Goal: Task Accomplishment & Management: Complete application form

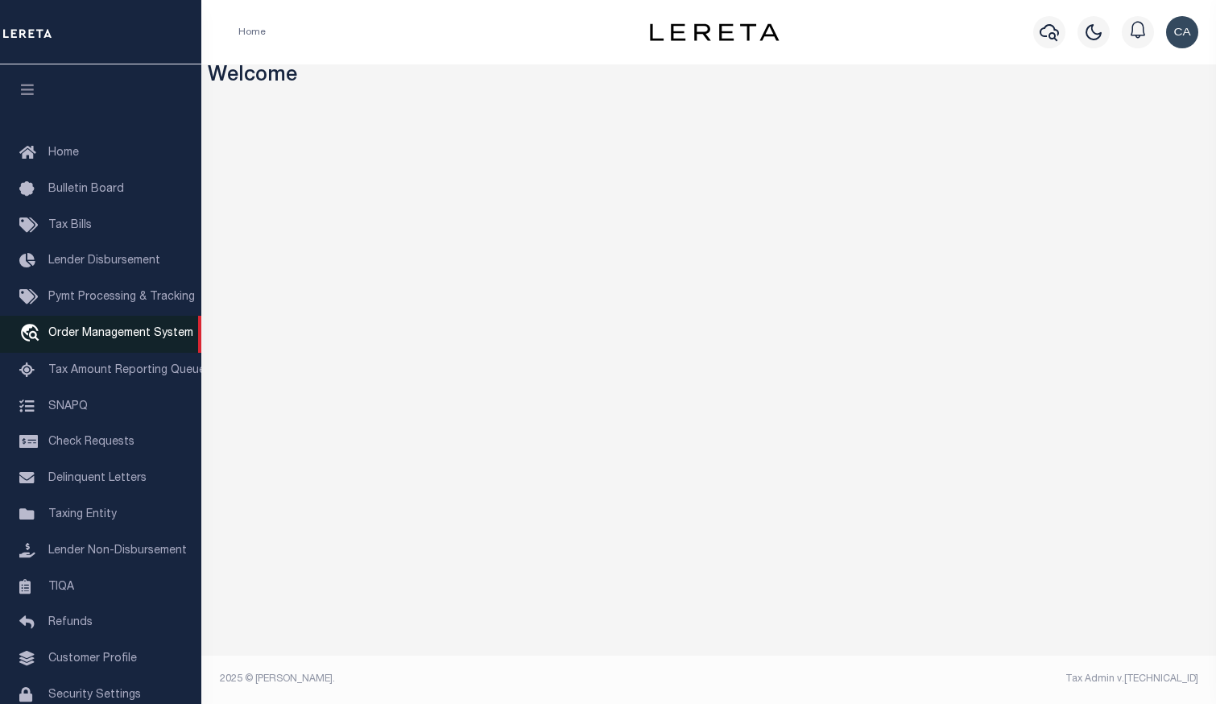
click at [129, 347] on link "travel_explore Order Management System" at bounding box center [100, 334] width 201 height 37
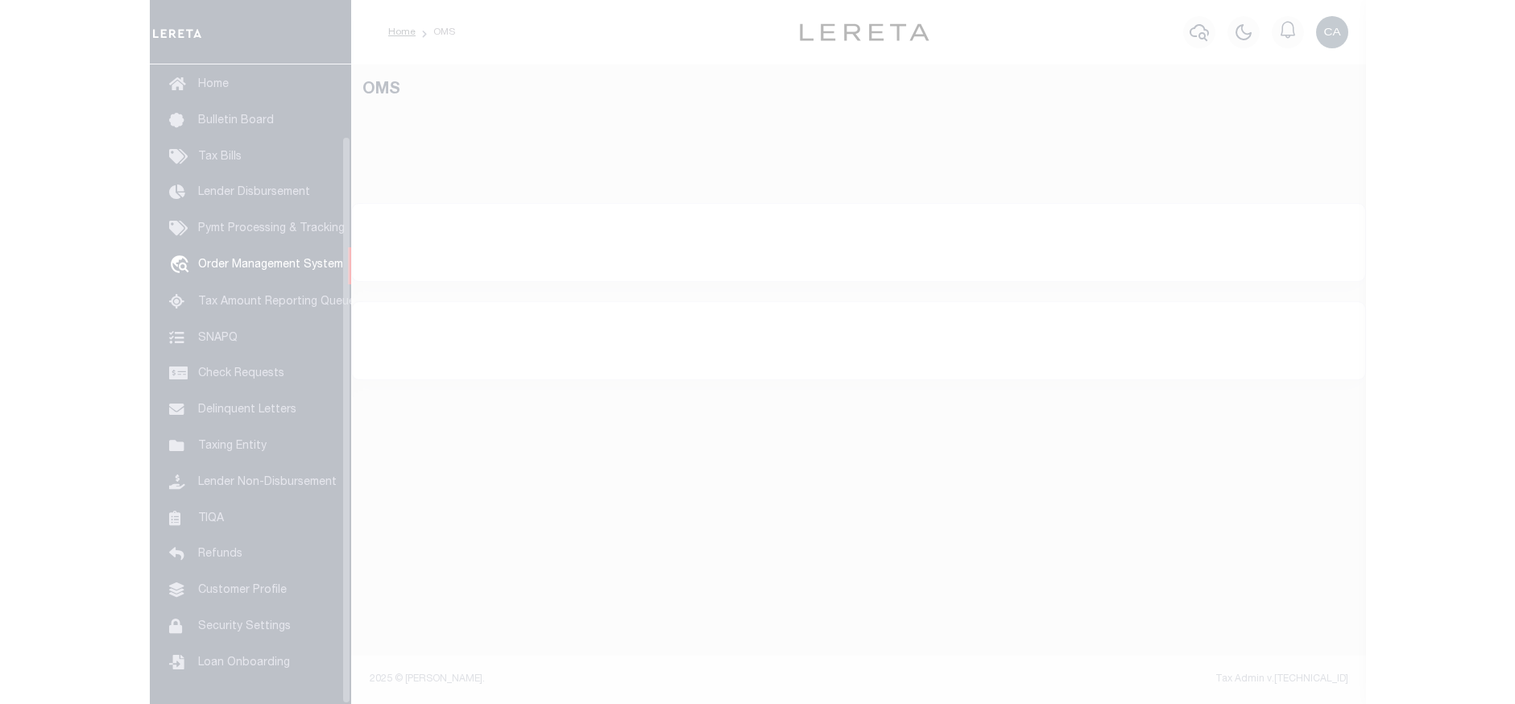
scroll to position [81, 0]
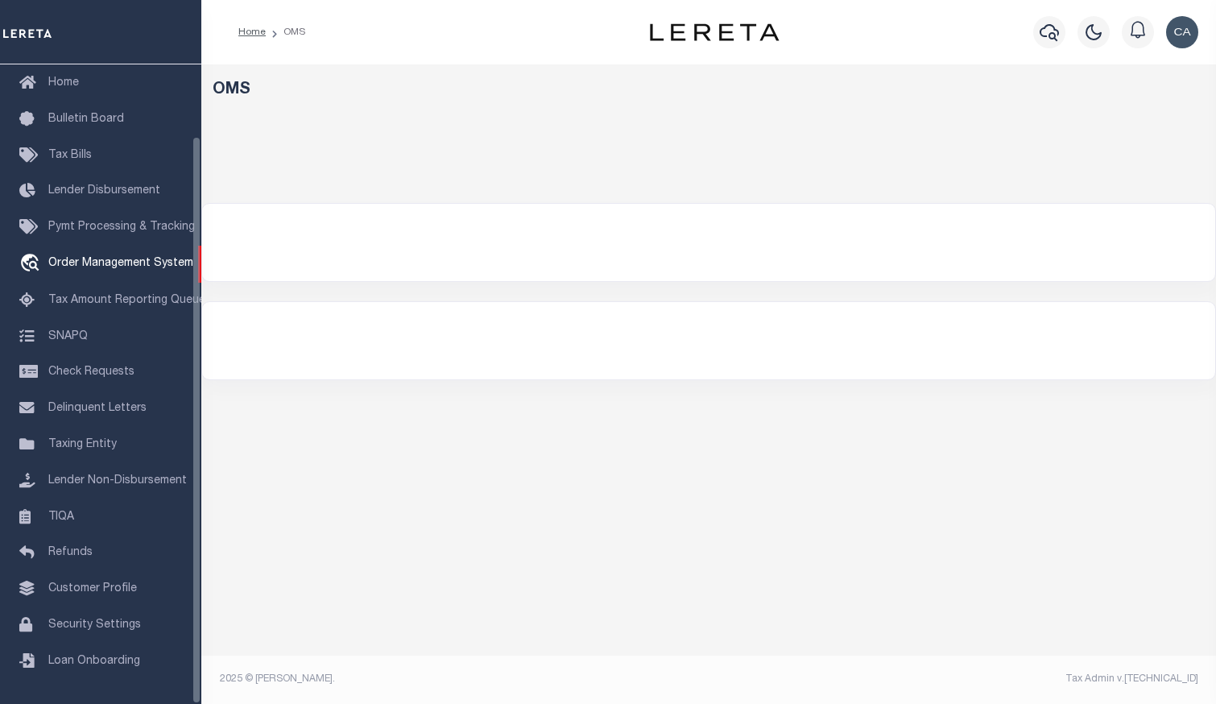
select select "200"
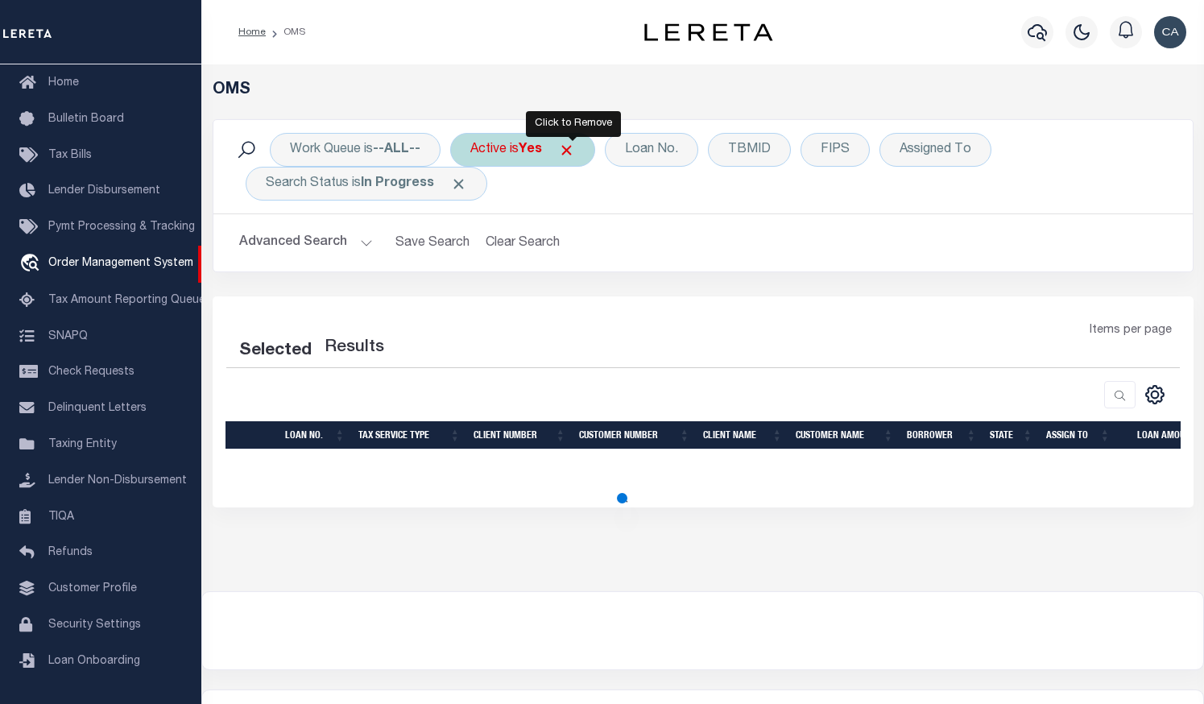
click at [573, 150] on span "Click to Remove" at bounding box center [566, 150] width 17 height 17
select select "200"
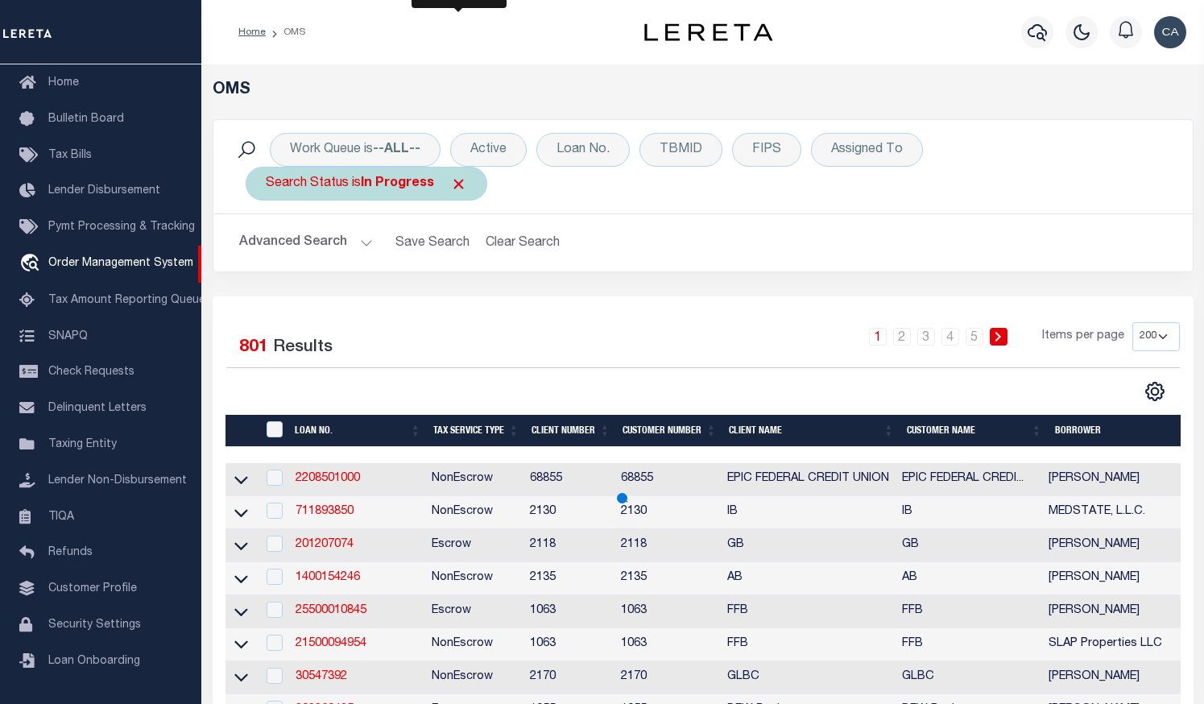
click at [457, 179] on span "Click to Remove" at bounding box center [458, 184] width 17 height 17
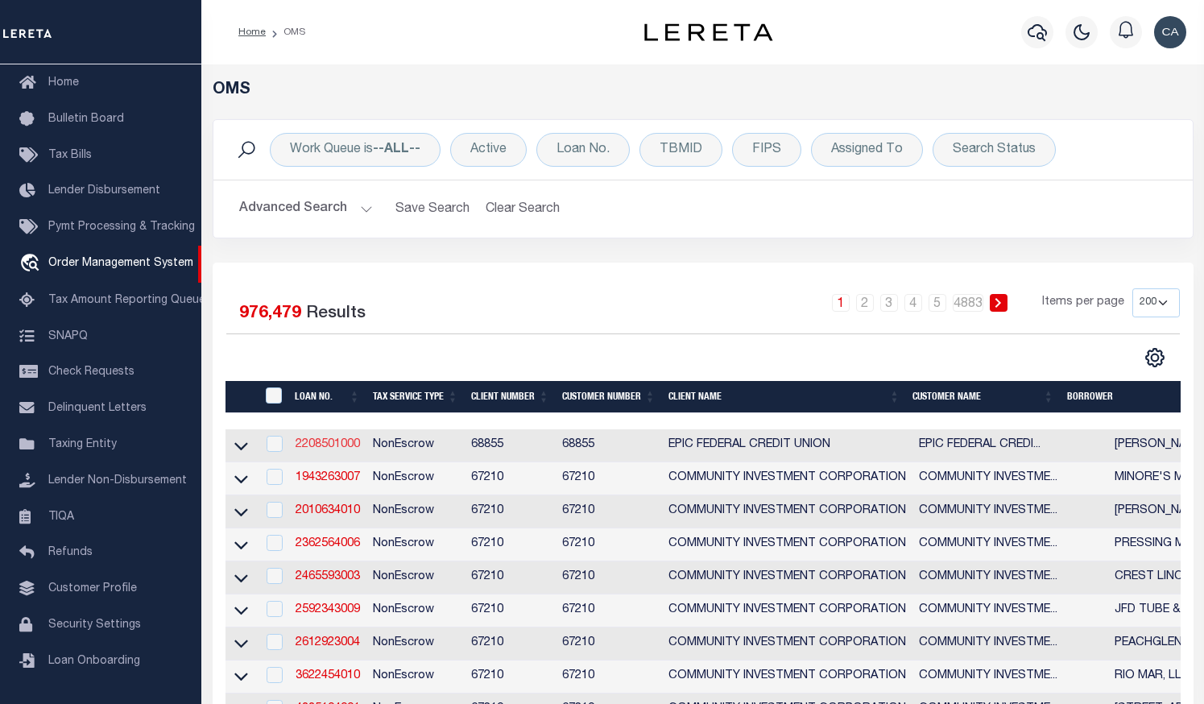
click at [336, 445] on link "2208501000" at bounding box center [328, 444] width 64 height 11
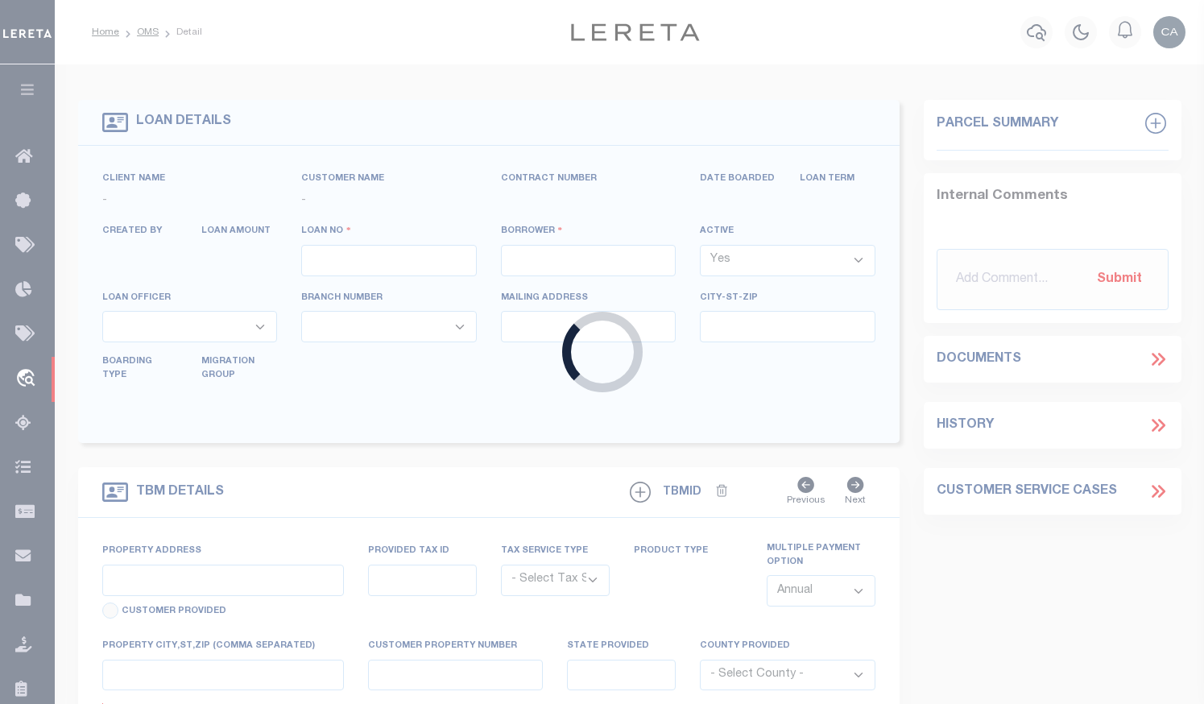
type input "2208501000"
type input "[PERSON_NAME]"
select select
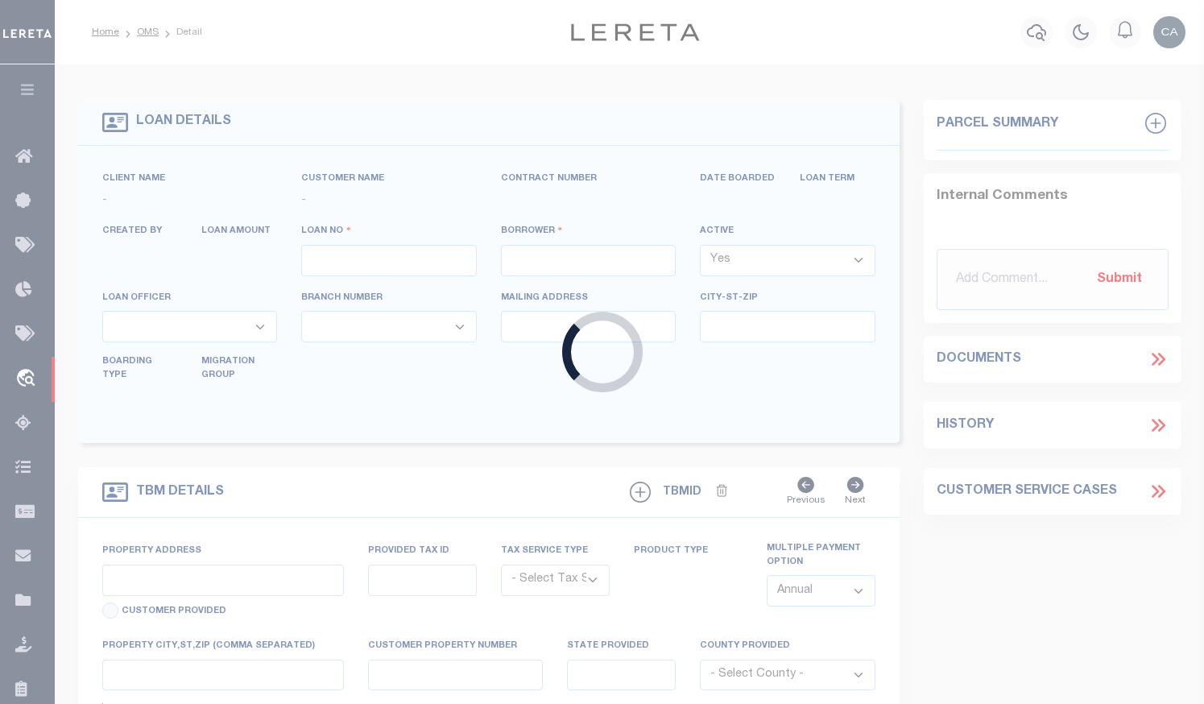
select select
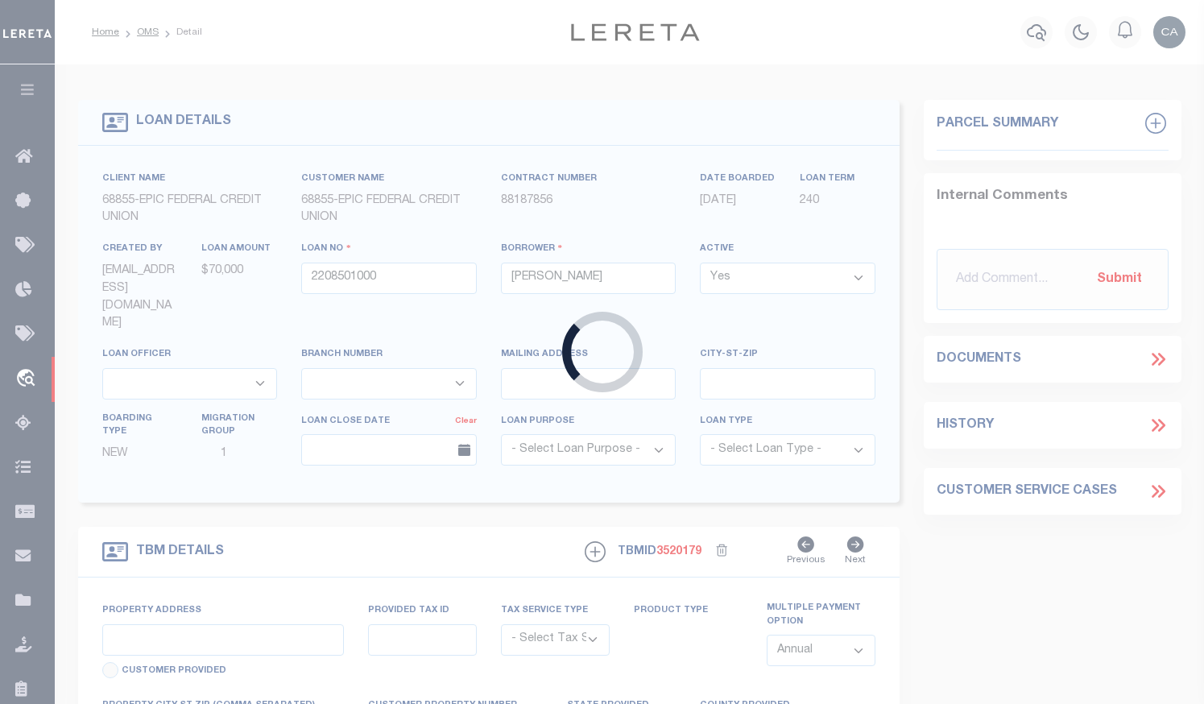
type input "[STREET_ADDRESS]"
radio input "true"
select select "NonEscrow"
select select
type input "METAIRIE LA 70005"
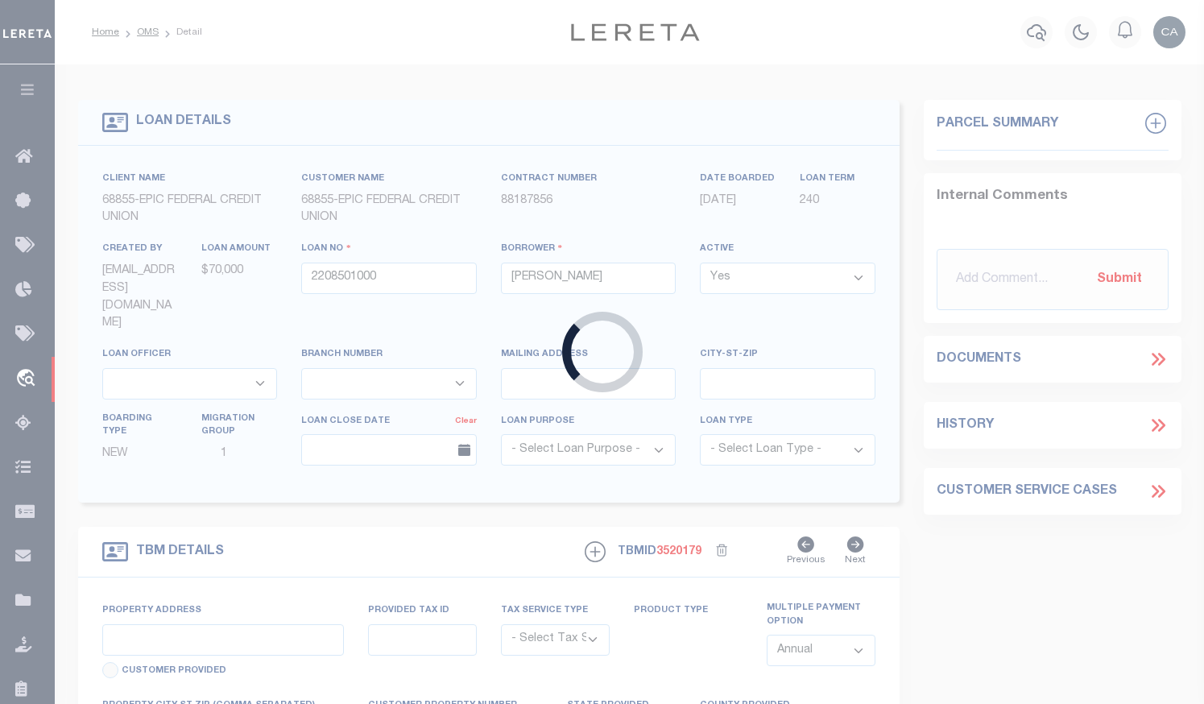
type input "2208501000"
type input "LA"
type textarea "THE EAST 1 4 OF THE NORTHWEST 1 4 OF THE SOUTHEAST 1 4 OF SECTION 31 TOWNSHIP30…"
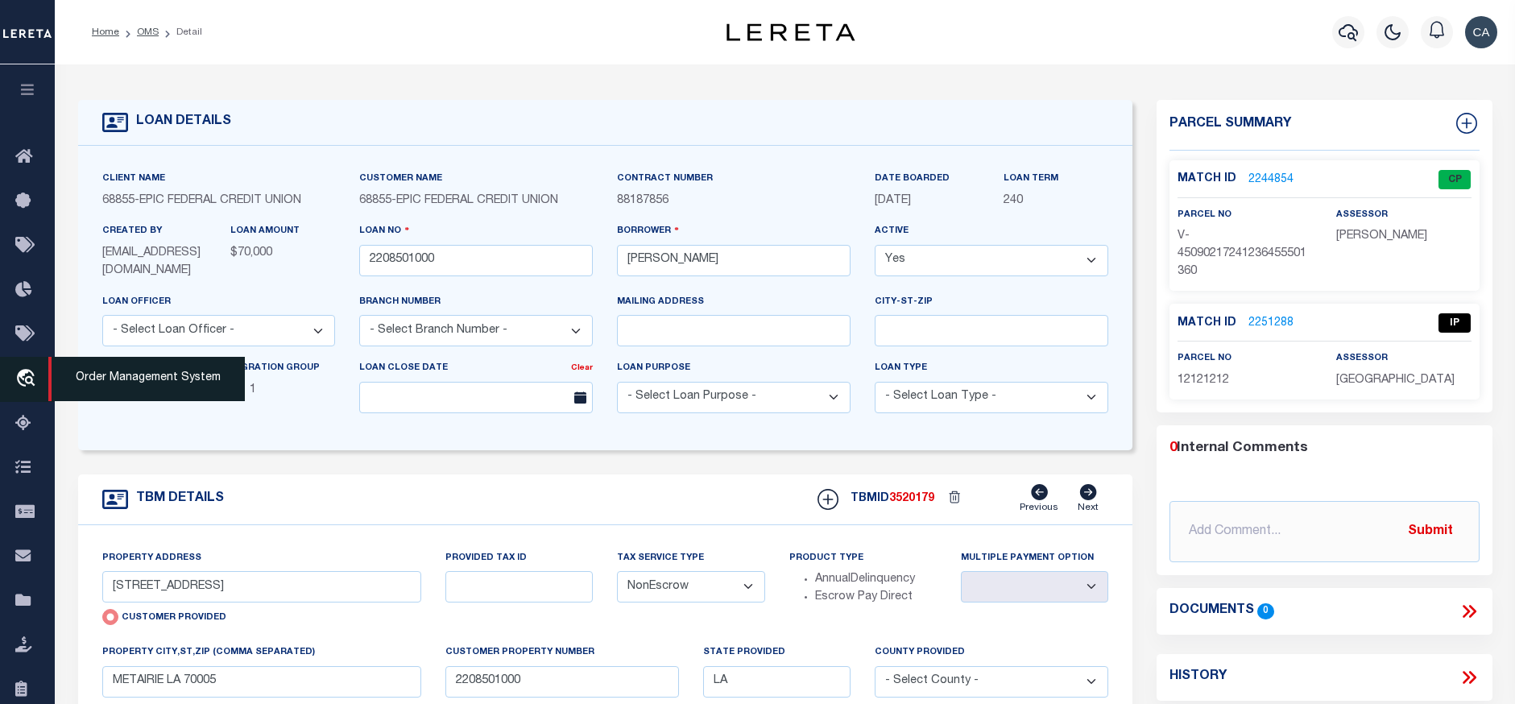
click at [31, 387] on icon "travel_explore" at bounding box center [28, 379] width 26 height 21
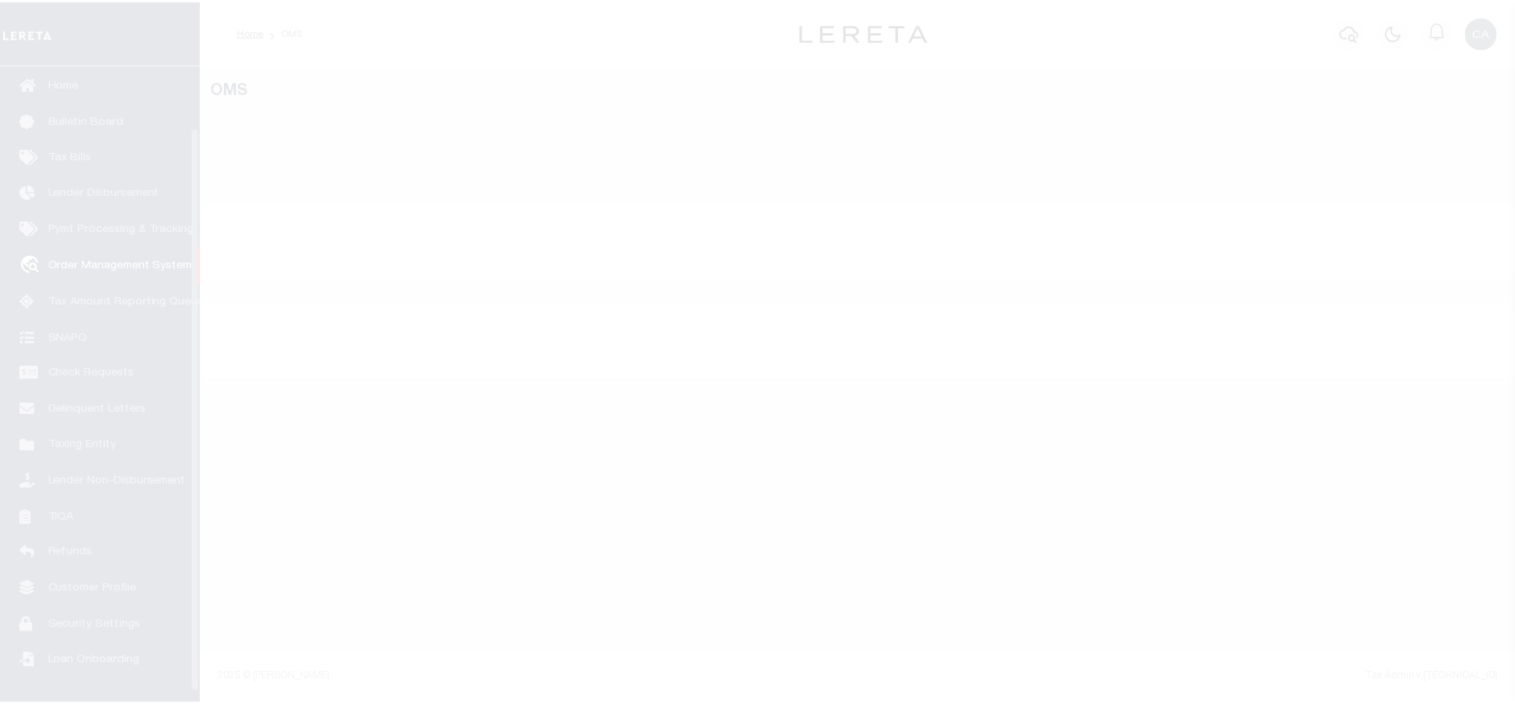
scroll to position [81, 0]
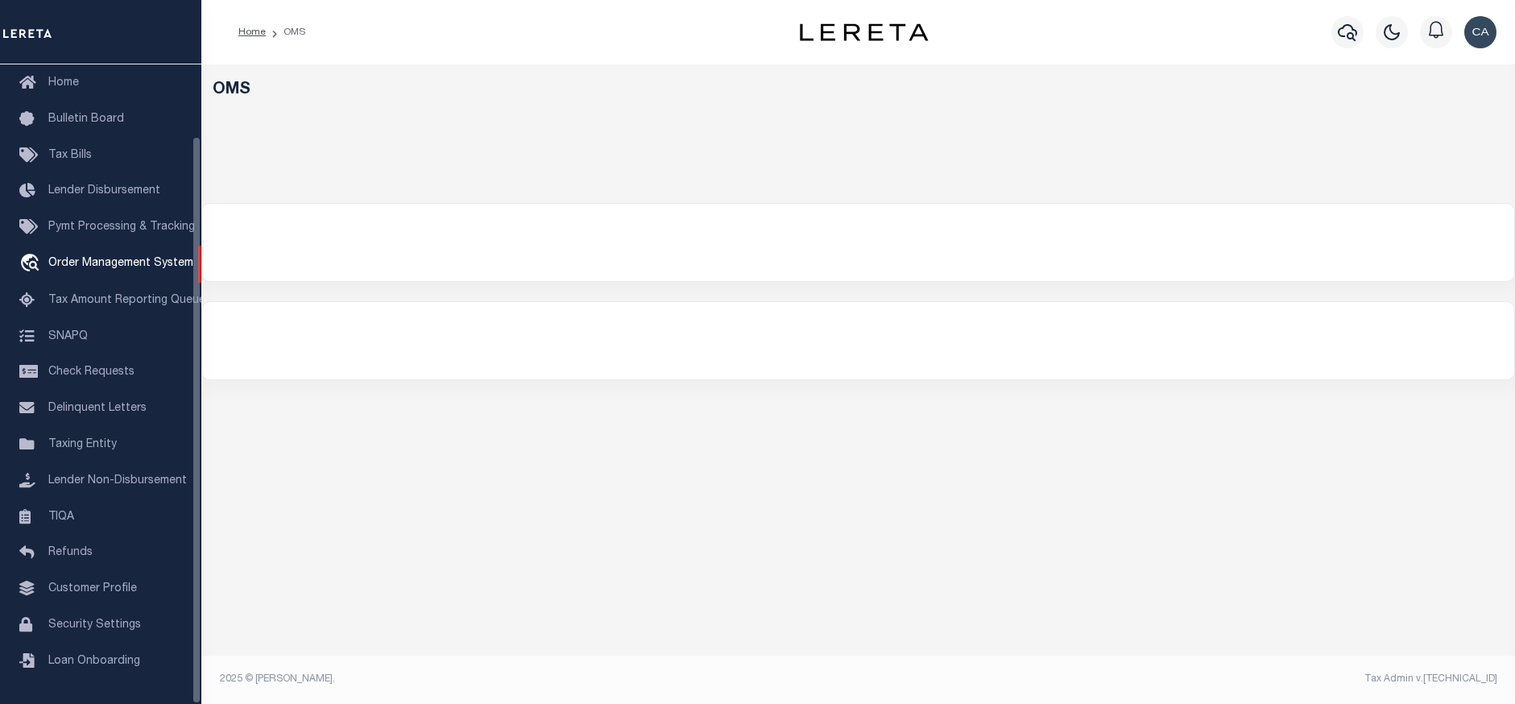
select select "200"
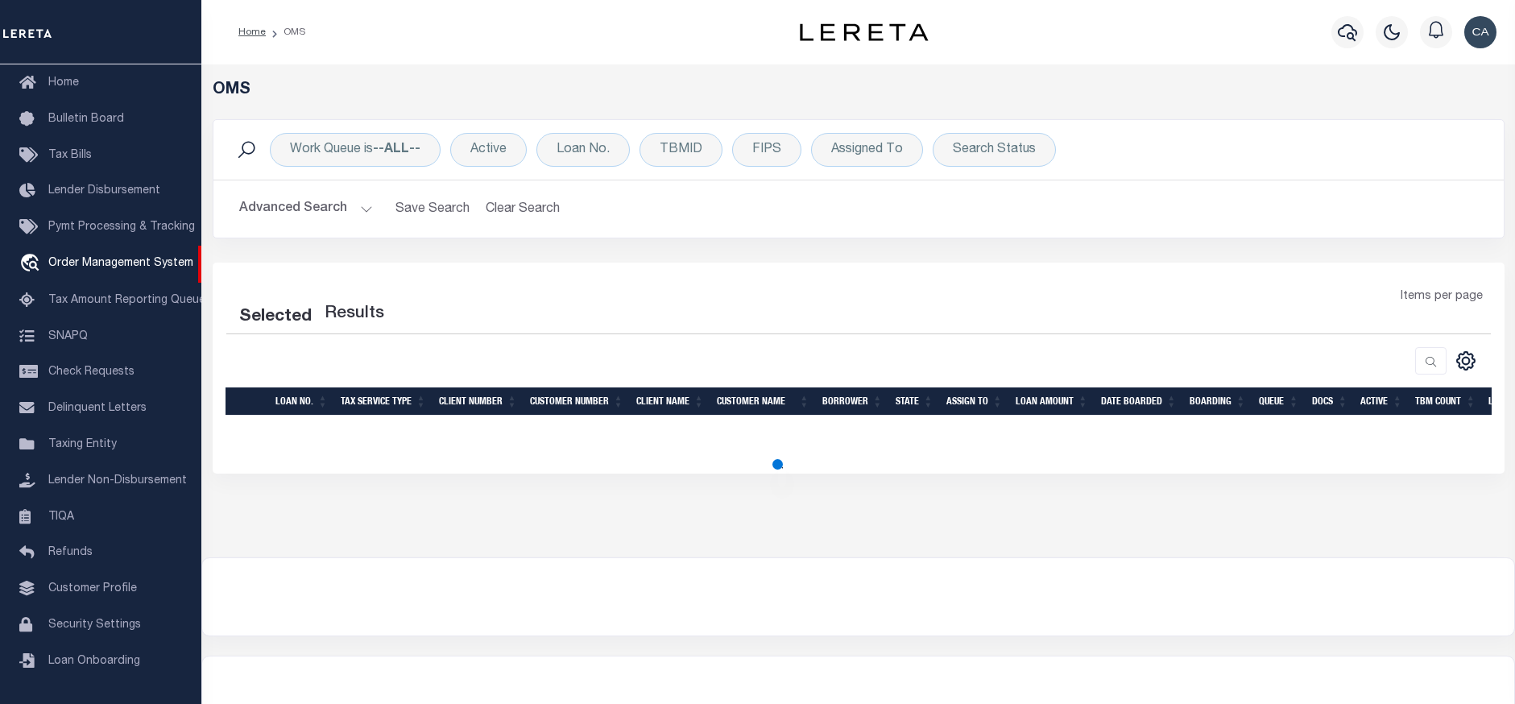
select select "200"
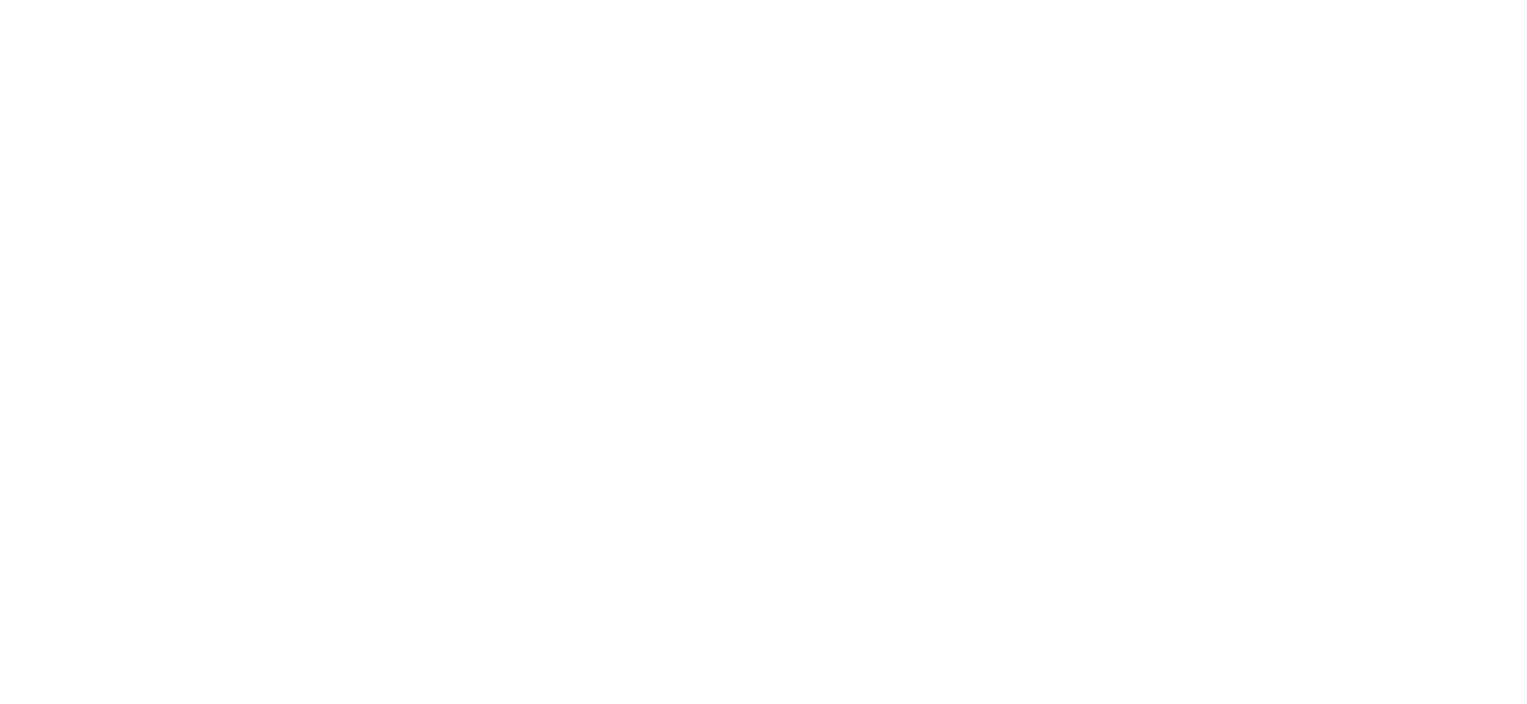
select select "200"
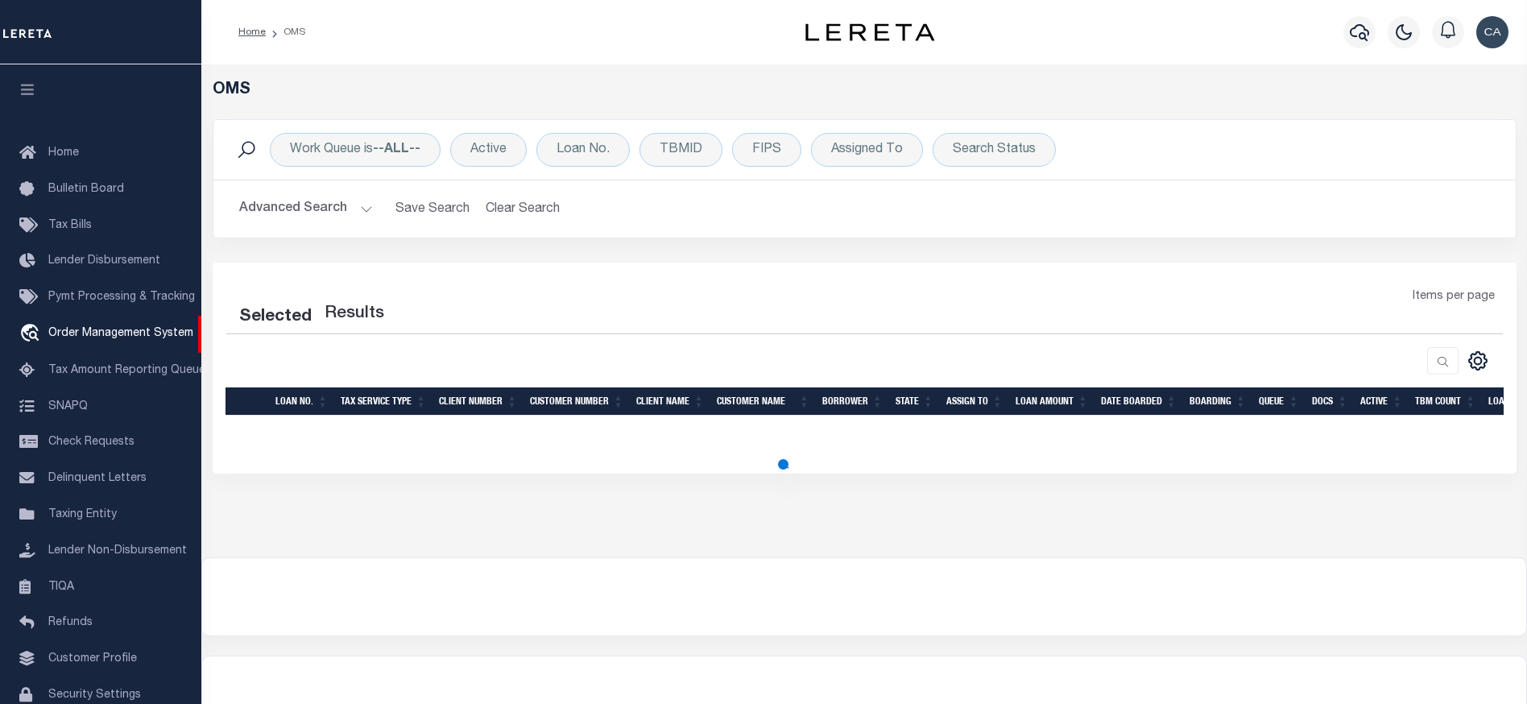
select select "200"
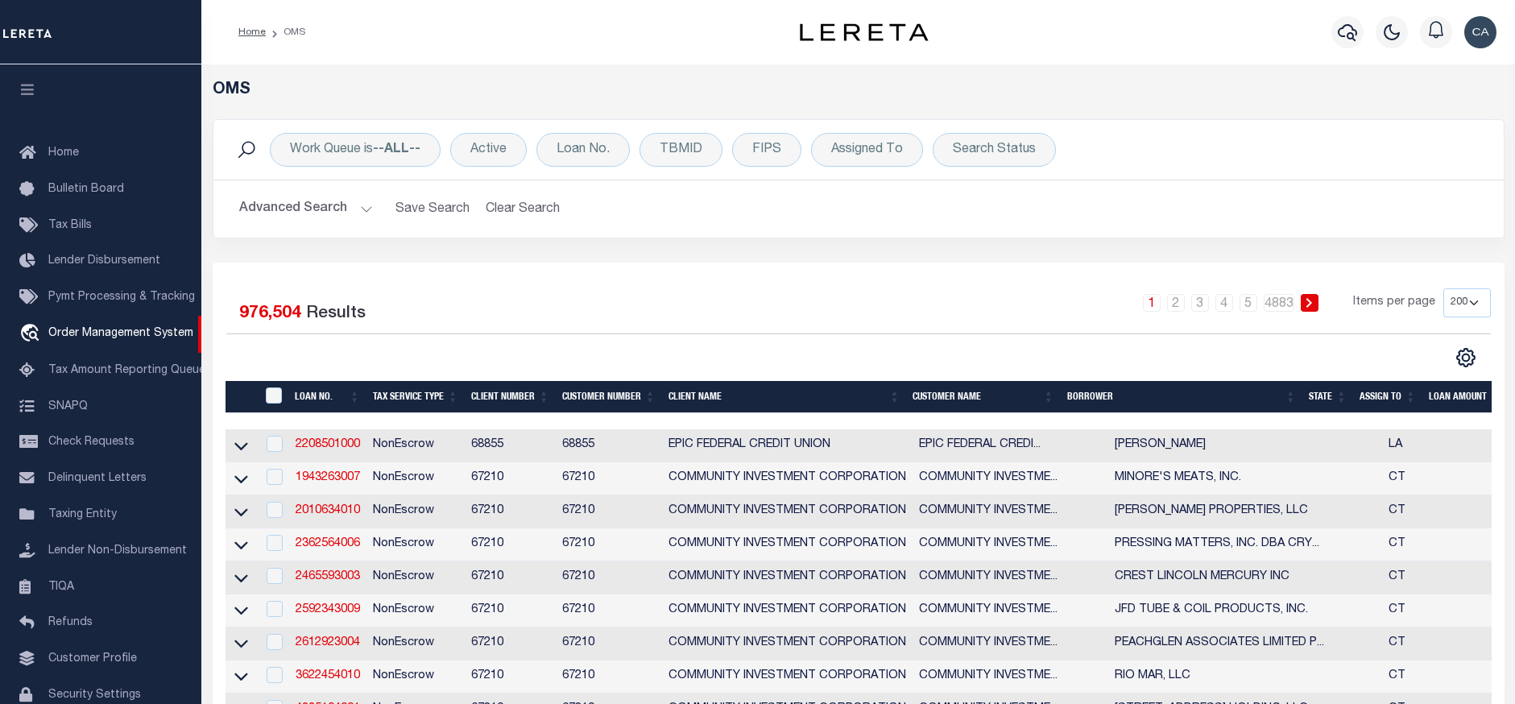
scroll to position [81, 0]
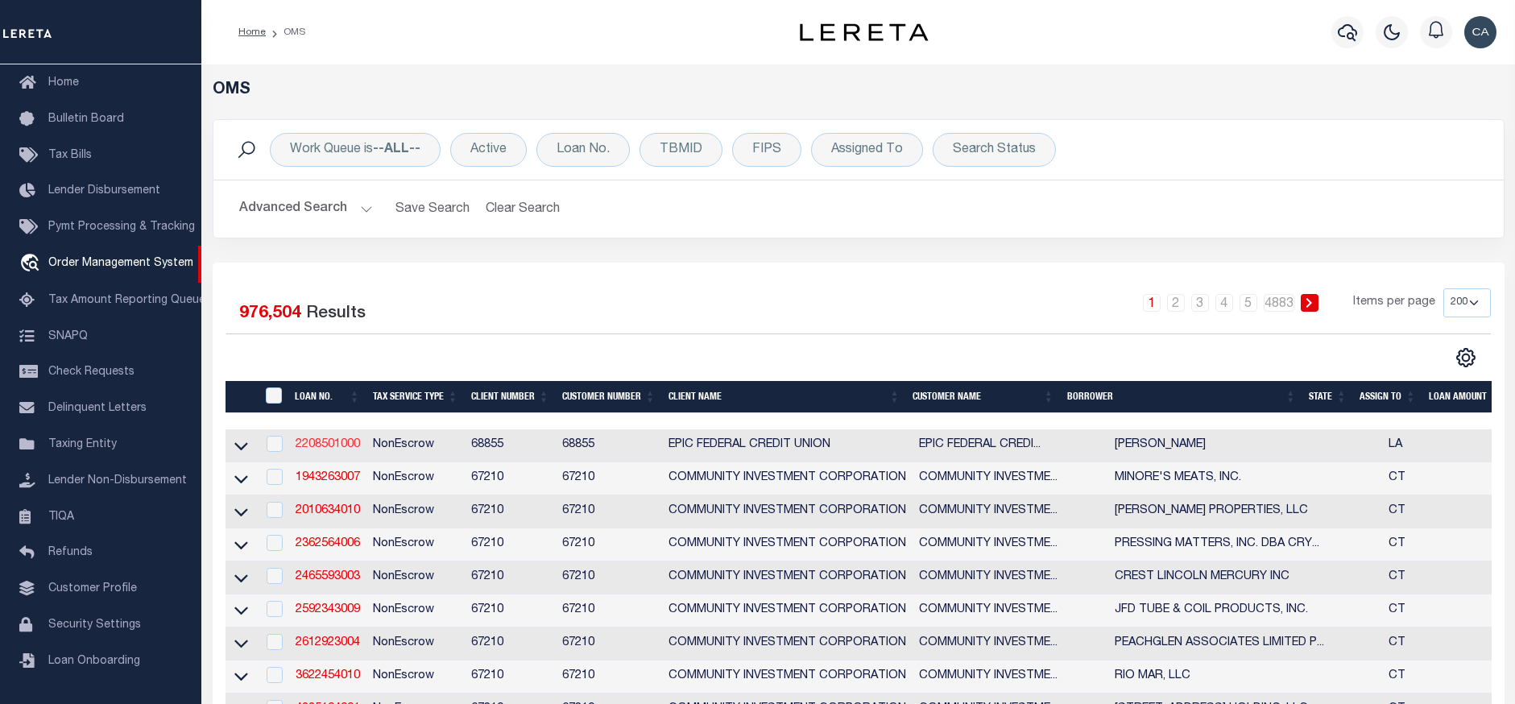
click at [342, 450] on link "2208501000" at bounding box center [328, 444] width 64 height 11
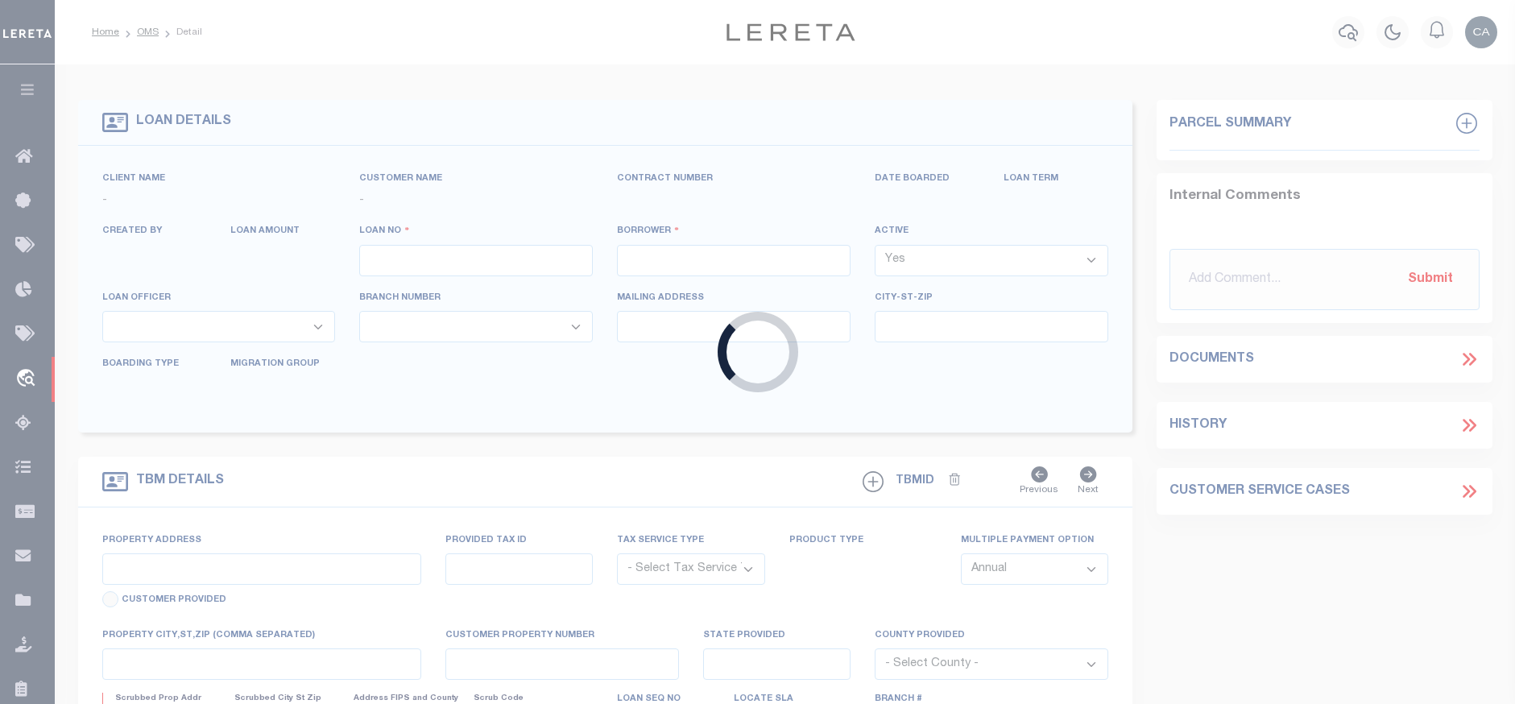
type input "2208501000"
type input "[PERSON_NAME]"
select select
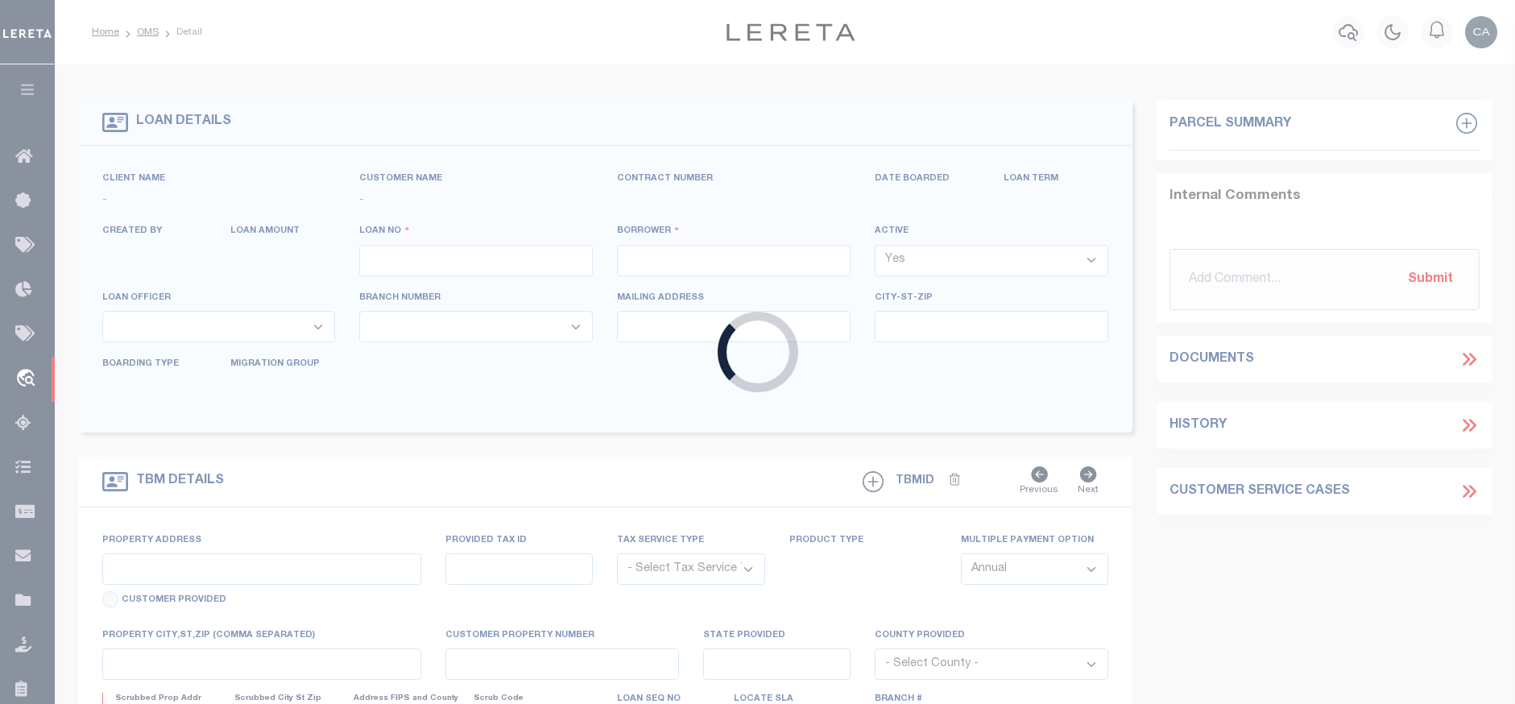
select select
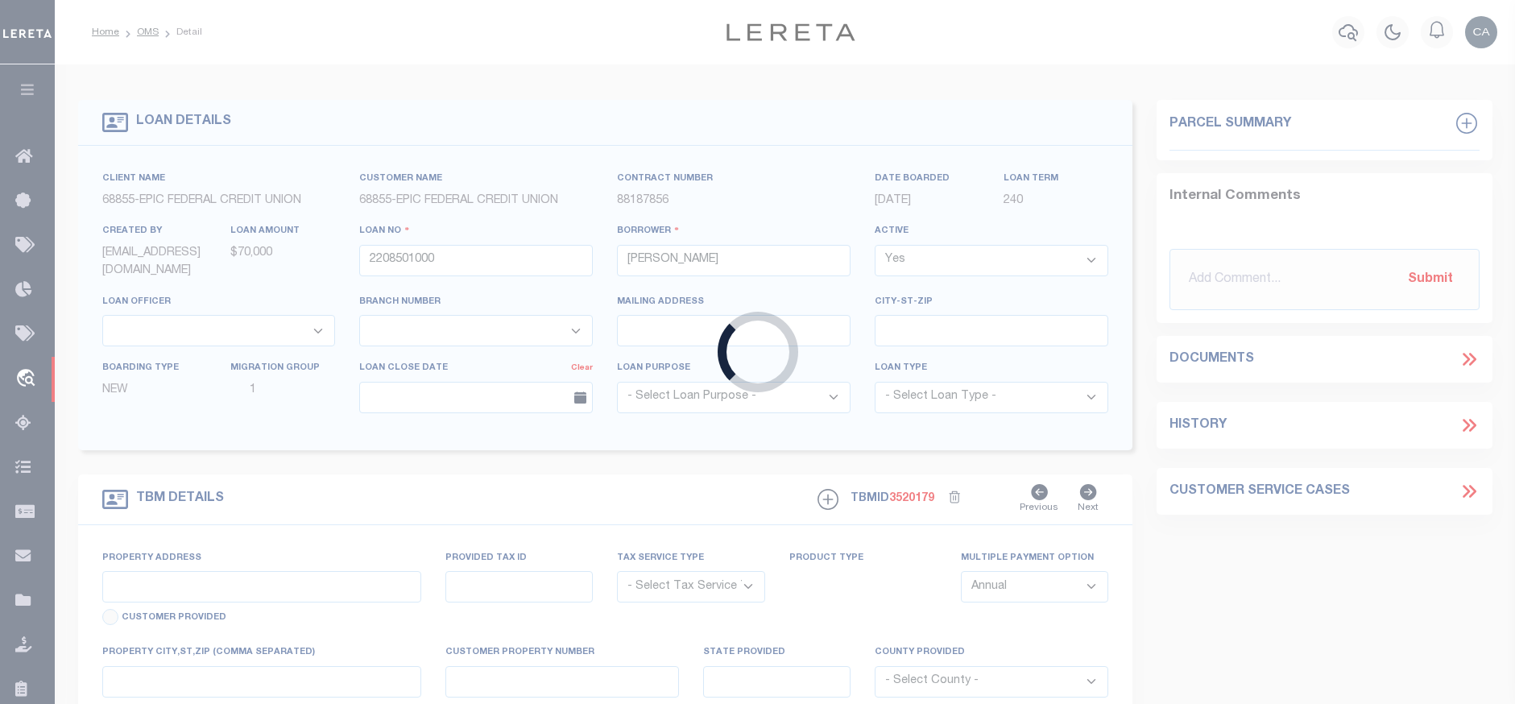
type input "[STREET_ADDRESS]"
radio input "true"
select select "NonEscrow"
select select
type input "METAIRIE LA 70005"
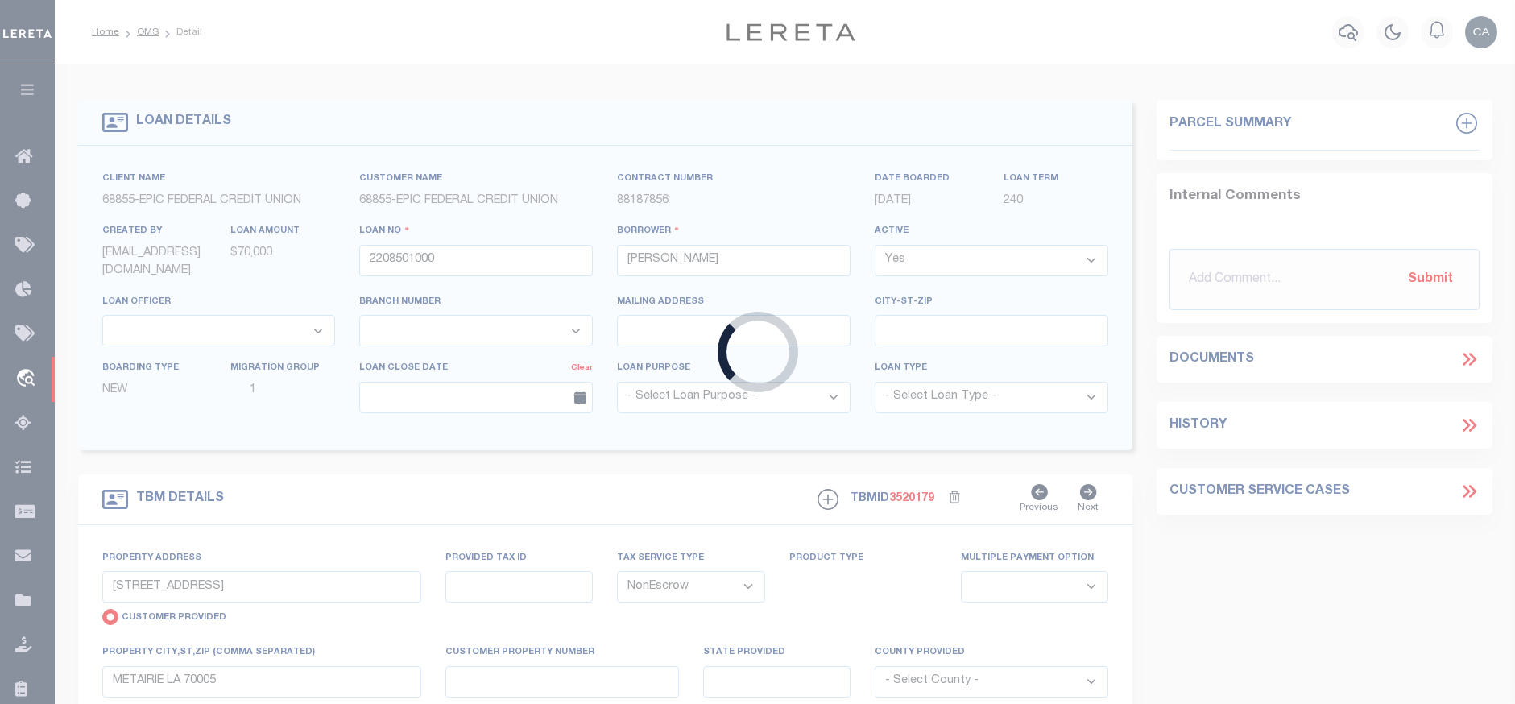
type input "2208501000"
type input "LA"
type textarea "THE EAST 1 4 OF THE NORTHWEST 1 4 OF THE SOUTHEAST 1 4 OF SECTION 31 TOWNSHIP30…"
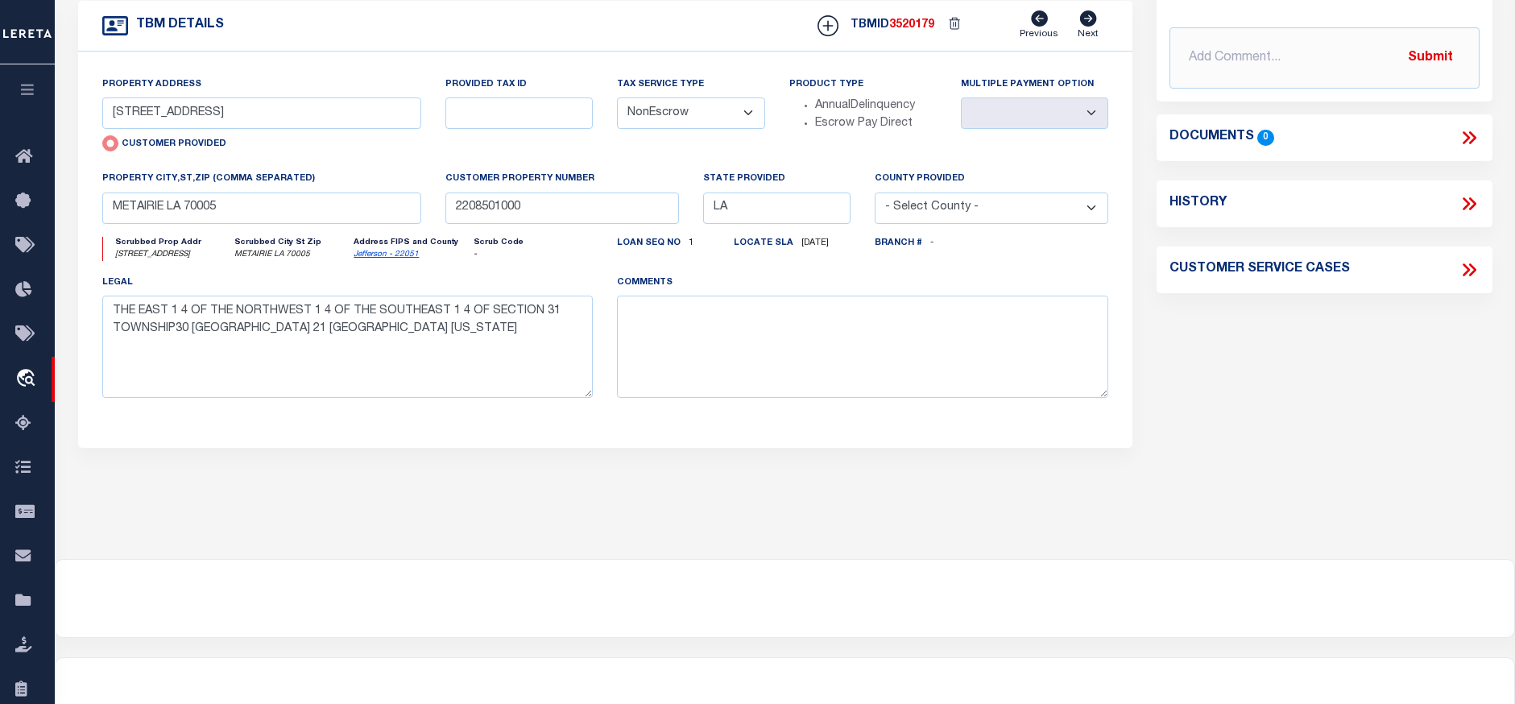
scroll to position [486, 0]
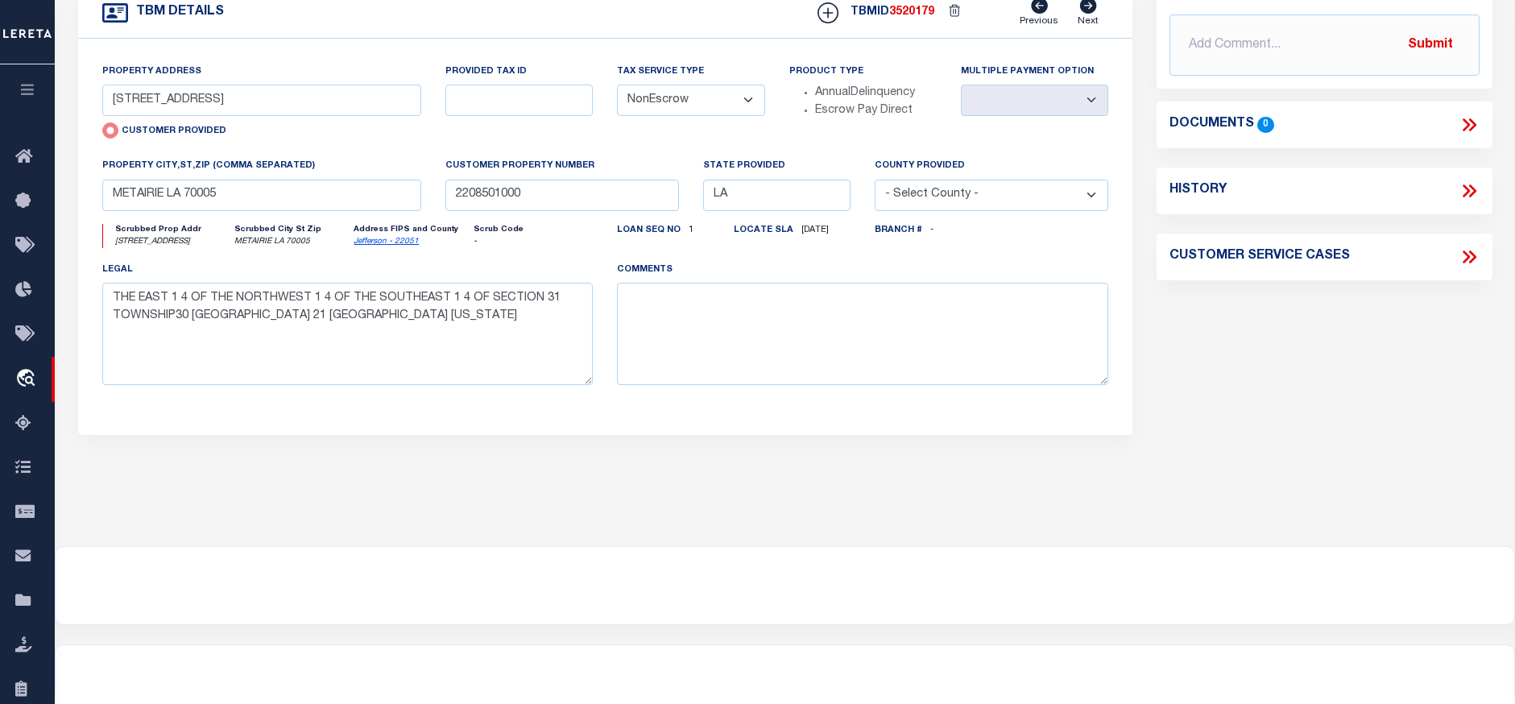
click at [1460, 128] on icon at bounding box center [1468, 124] width 21 height 21
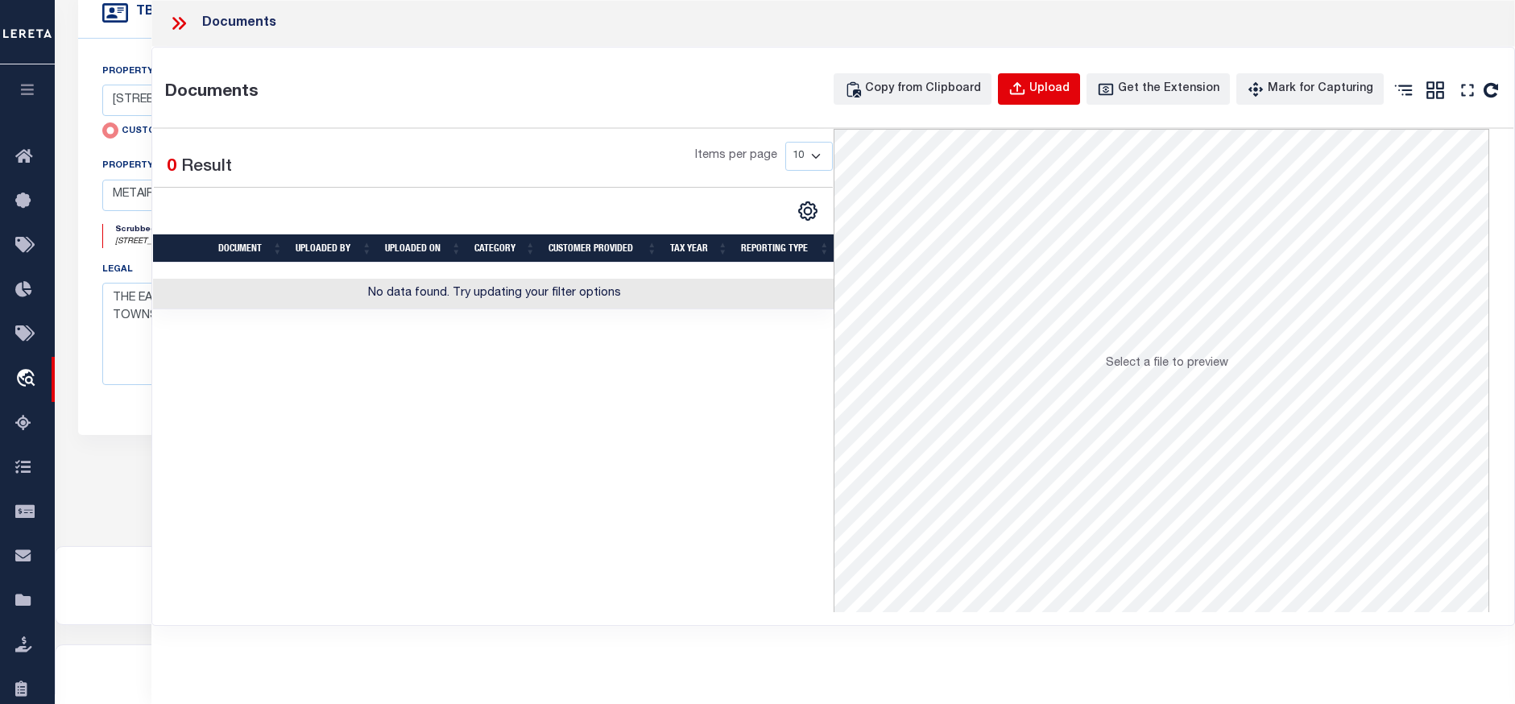
click at [1048, 93] on div "Upload" at bounding box center [1049, 90] width 40 height 18
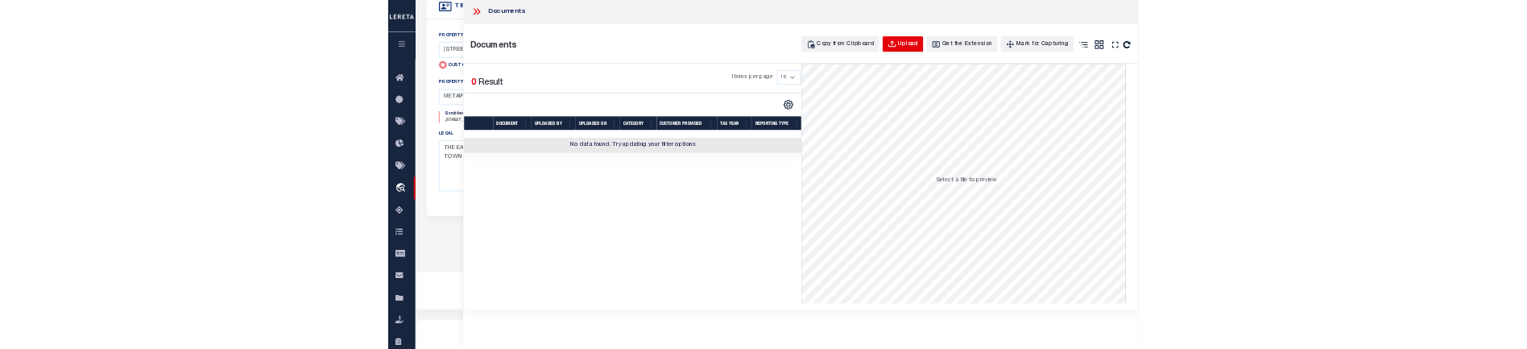
scroll to position [475, 0]
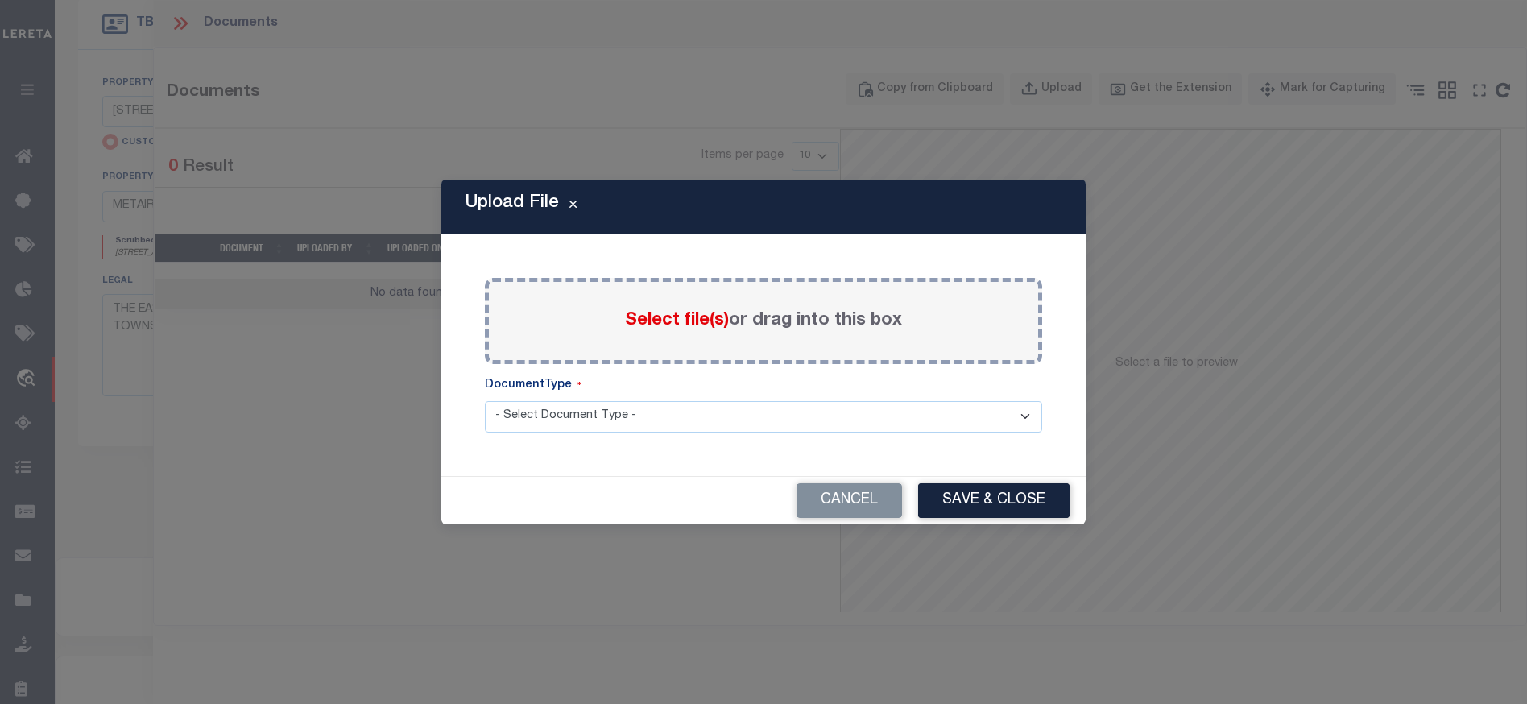
click at [657, 323] on span "Select file(s)" at bounding box center [677, 321] width 104 height 18
click at [0, 0] on input "Select file(s) or drag into this box" at bounding box center [0, 0] width 0 height 0
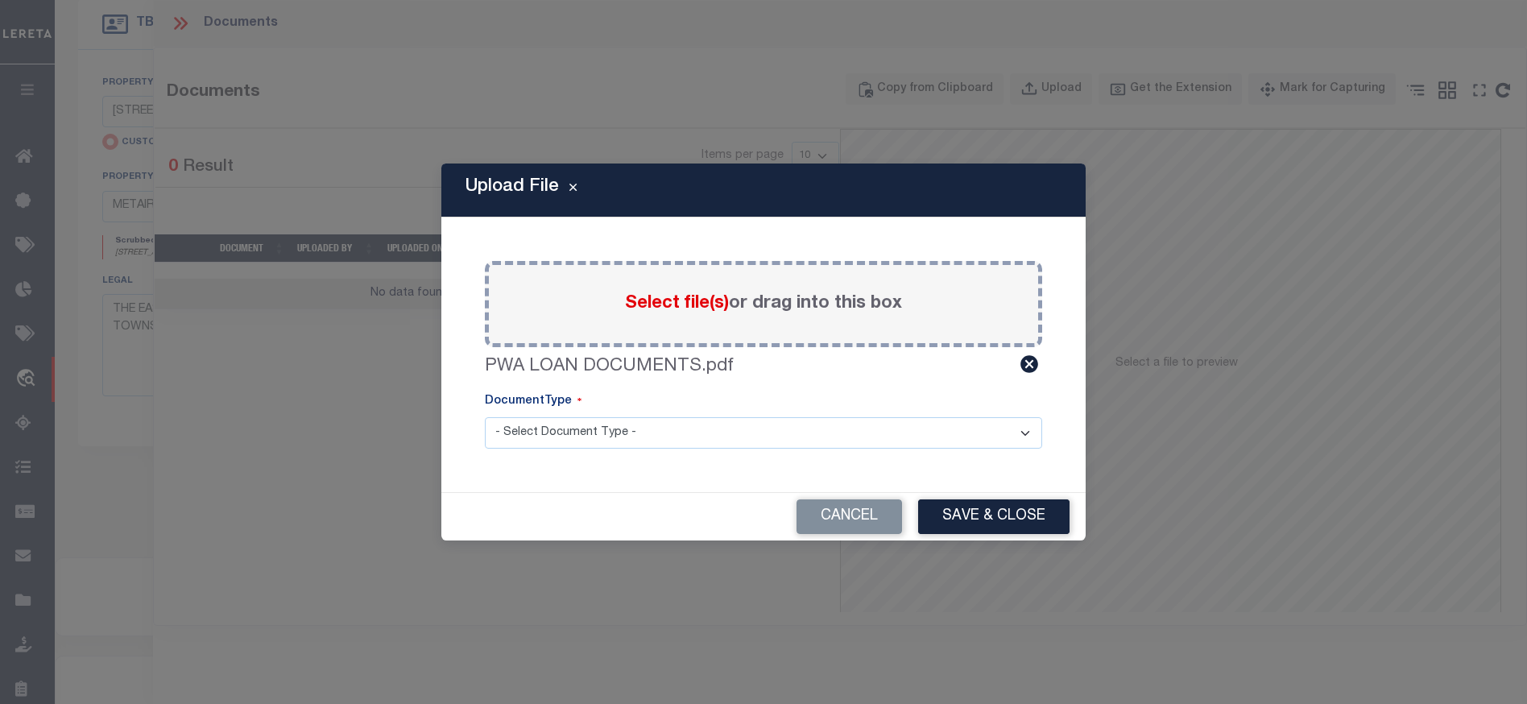
click at [606, 431] on select "- Select Document Type - Tax Service Documents" at bounding box center [763, 432] width 557 height 31
select select "TAX"
click at [485, 417] on select "- Select Document Type - Tax Service Documents" at bounding box center [763, 432] width 557 height 31
click at [964, 505] on button "Save & Close" at bounding box center [993, 516] width 151 height 35
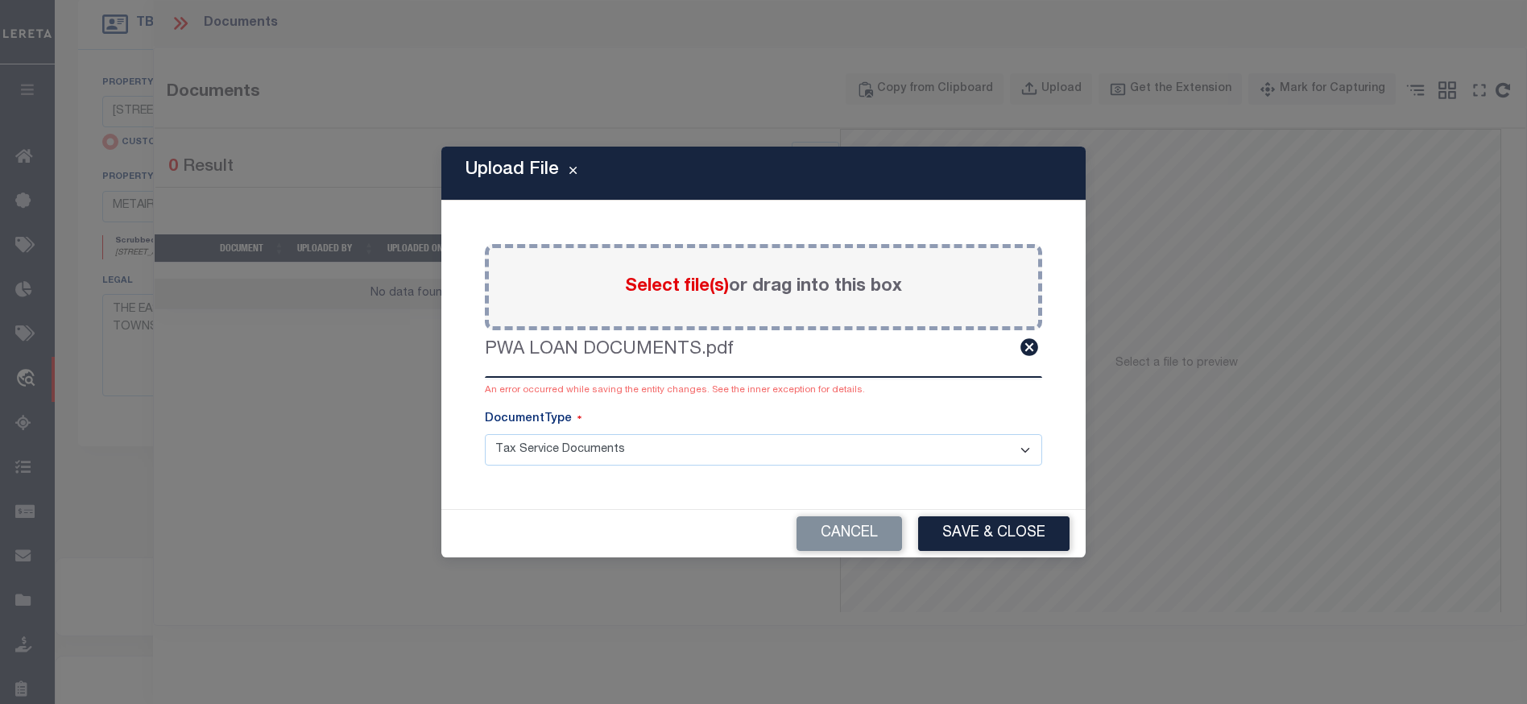
click at [612, 389] on div "An error occurred while saving the entity changes. See the inner exception for …" at bounding box center [763, 390] width 557 height 14
click at [665, 394] on div "An error occurred while saving the entity changes. See the inner exception for …" at bounding box center [763, 390] width 557 height 14
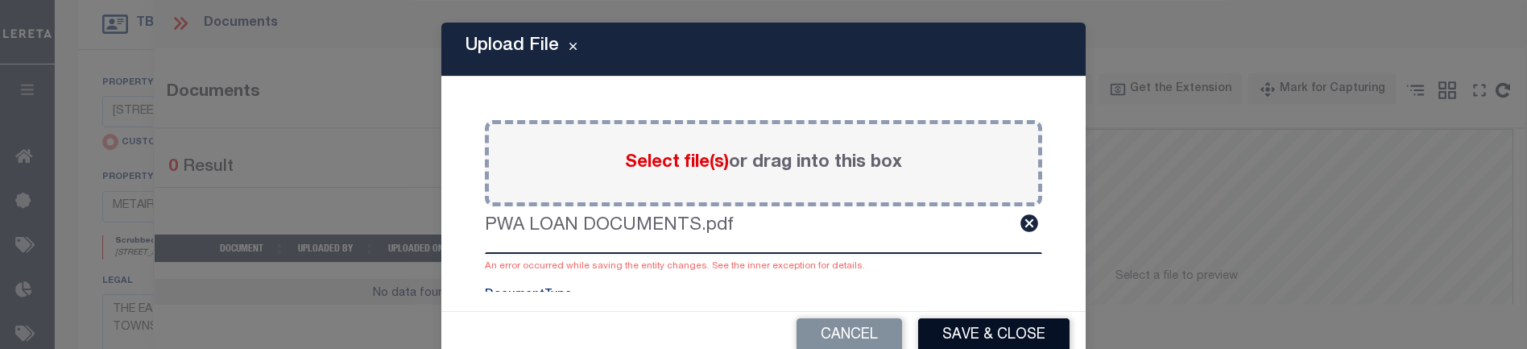
scroll to position [74, 0]
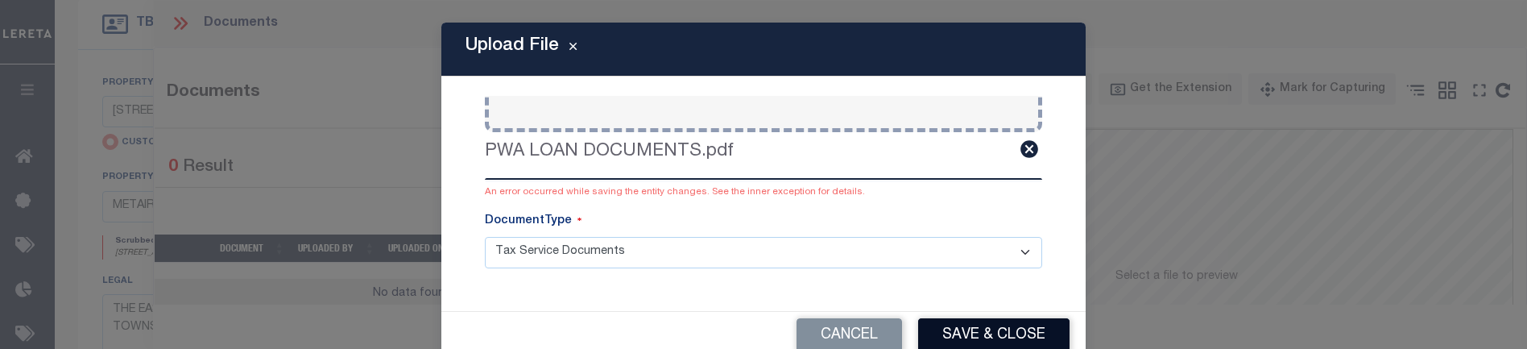
click at [996, 320] on button "Save & Close" at bounding box center [993, 335] width 151 height 35
